Goal: Task Accomplishment & Management: Manage account settings

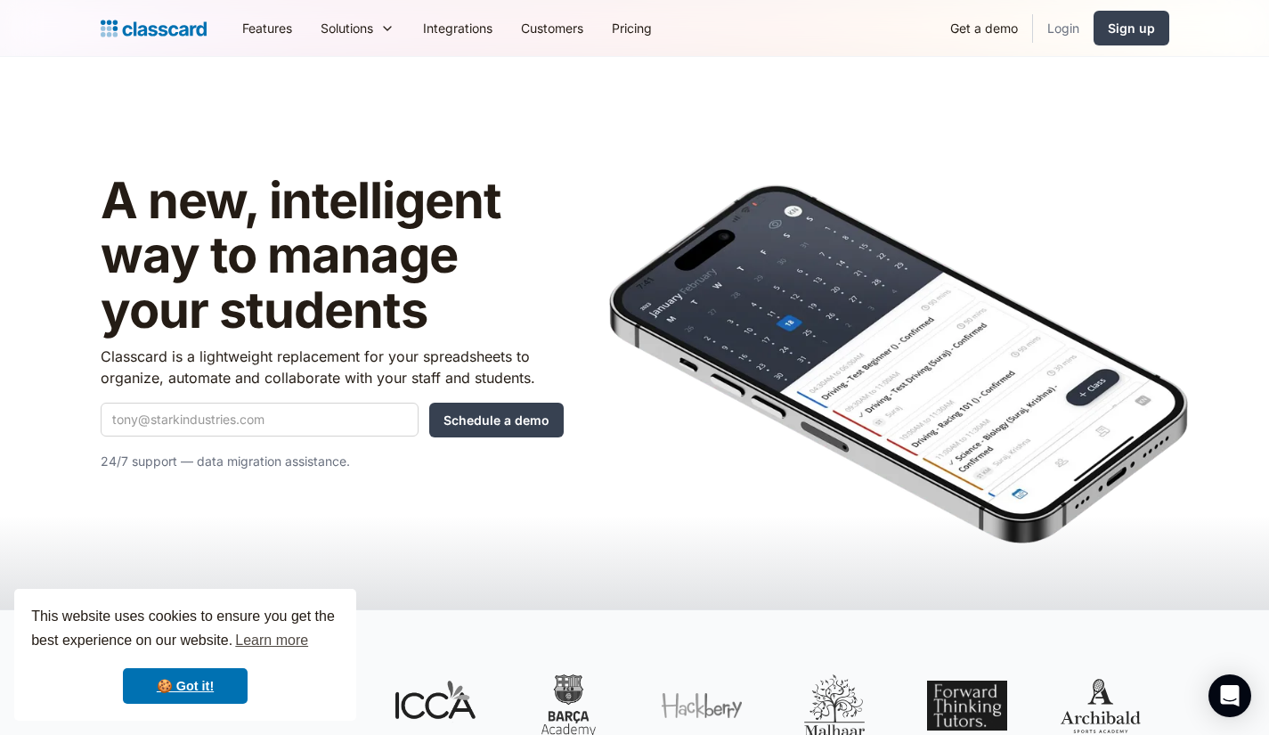
click at [1058, 33] on link "Login" at bounding box center [1063, 28] width 61 height 40
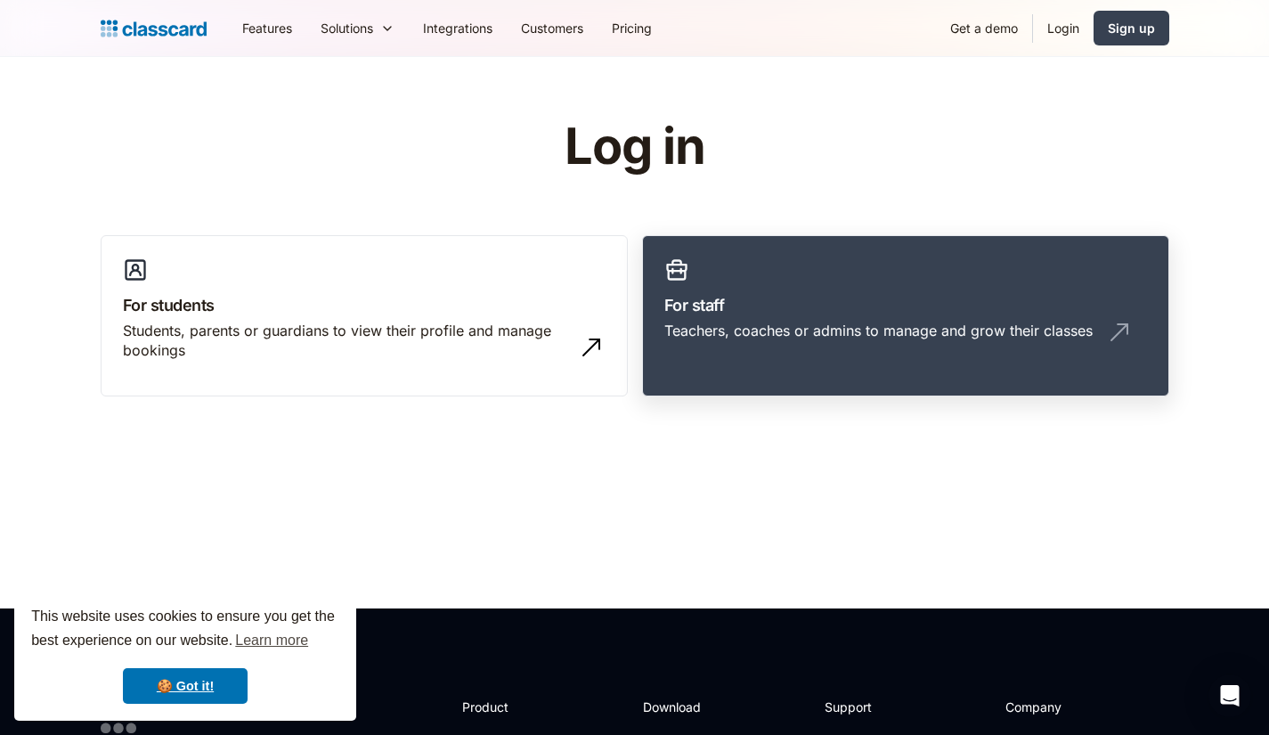
click at [707, 329] on div "Teachers, coaches or admins to manage and grow their classes" at bounding box center [878, 331] width 428 height 20
